Goal: Ask a question

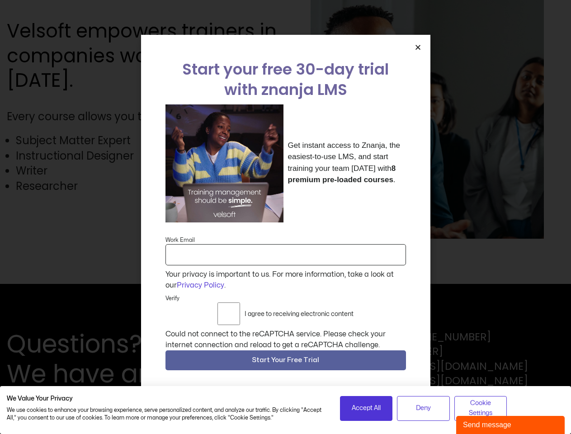
click at [285, 217] on div "Get instant access to Znanja, the easiest-to-use LMS, and start training your t…" at bounding box center [286, 163] width 241 height 118
click at [418, 47] on icon "Close" at bounding box center [418, 47] width 7 height 7
click at [286, 360] on div "Questions? We have answers Toll Free: [PHONE_NUMBER] [PHONE_NUMBER] [EMAIL_ADDR…" at bounding box center [286, 359] width 558 height 60
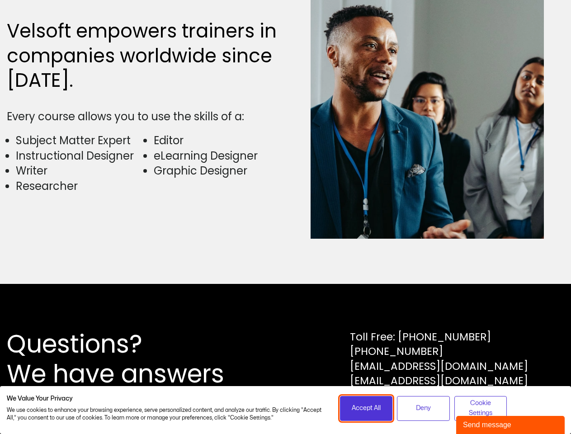
click at [366, 408] on span "Accept All" at bounding box center [366, 408] width 29 height 10
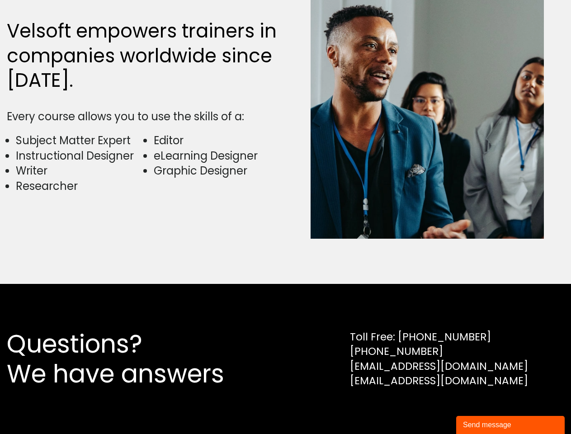
click at [423, 408] on div "Questions? We have answers Toll Free: [PHONE_NUMBER] [PHONE_NUMBER] [EMAIL_ADDR…" at bounding box center [285, 359] width 571 height 150
click at [481, 408] on div "Questions? We have answers Toll Free: [PHONE_NUMBER] [PHONE_NUMBER] [EMAIL_ADDR…" at bounding box center [285, 359] width 571 height 150
click at [511, 425] on div "Send message" at bounding box center [510, 425] width 95 height 11
